Goal: Find specific page/section: Find specific page/section

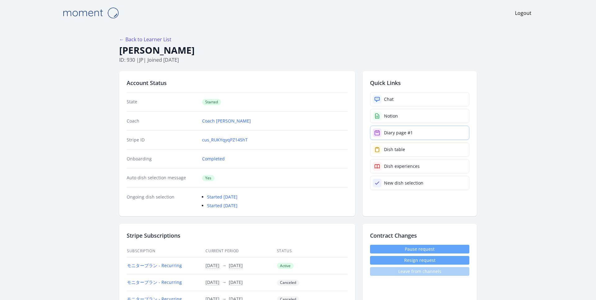
click at [398, 134] on div "Diary page #1" at bounding box center [398, 133] width 29 height 6
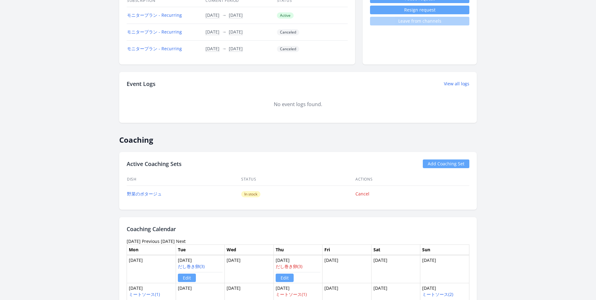
scroll to position [256, 0]
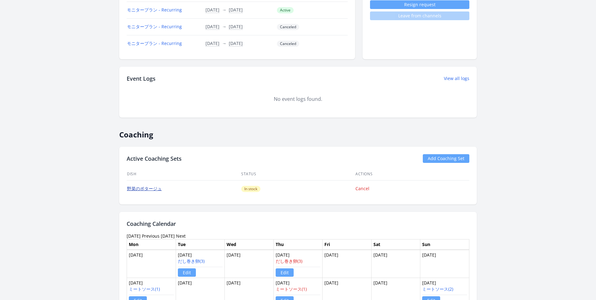
click at [143, 187] on link "野菜のポタージュ" at bounding box center [144, 189] width 35 height 6
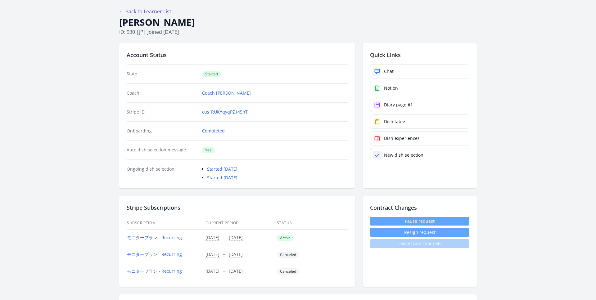
scroll to position [29, 0]
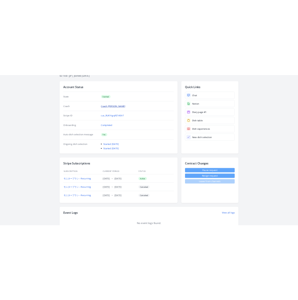
scroll to position [9, 0]
